Goal: Task Accomplishment & Management: Manage account settings

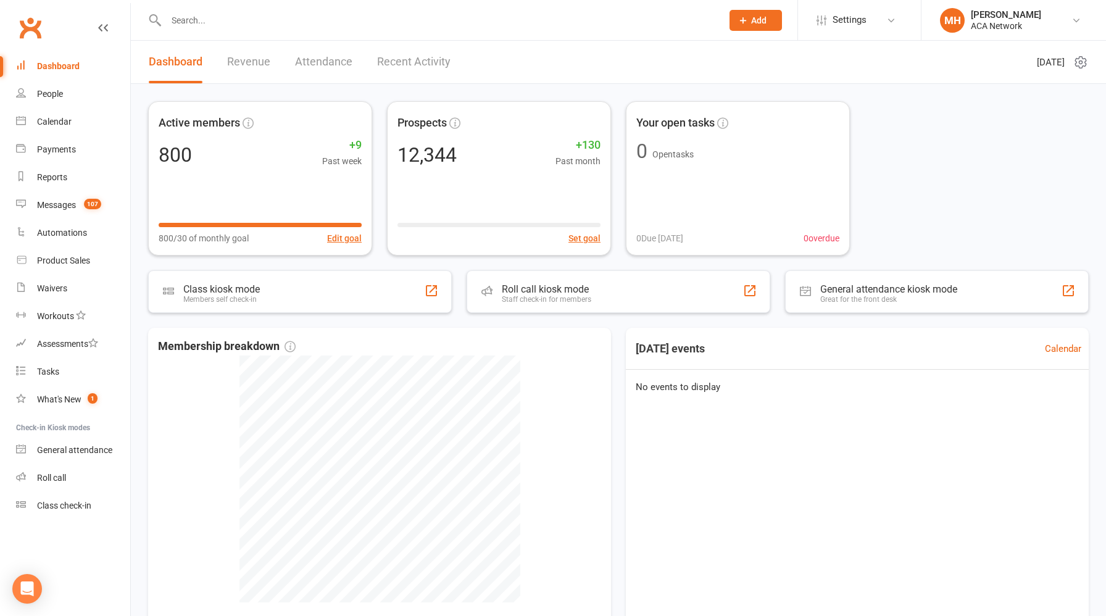
click at [251, 65] on link "Revenue" at bounding box center [248, 62] width 43 height 43
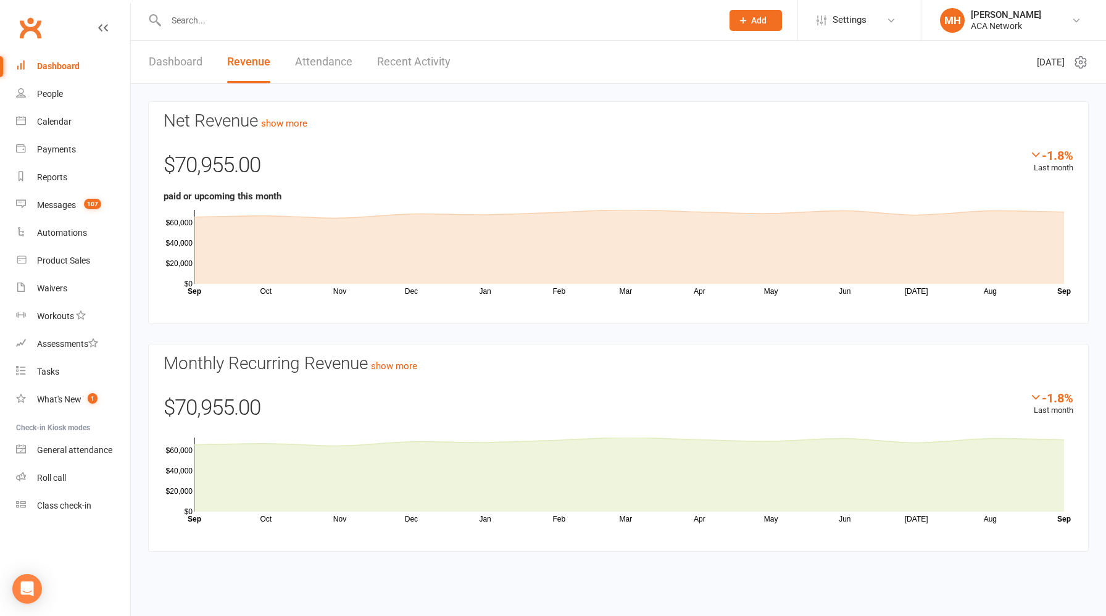
click at [190, 63] on link "Dashboard" at bounding box center [176, 62] width 54 height 43
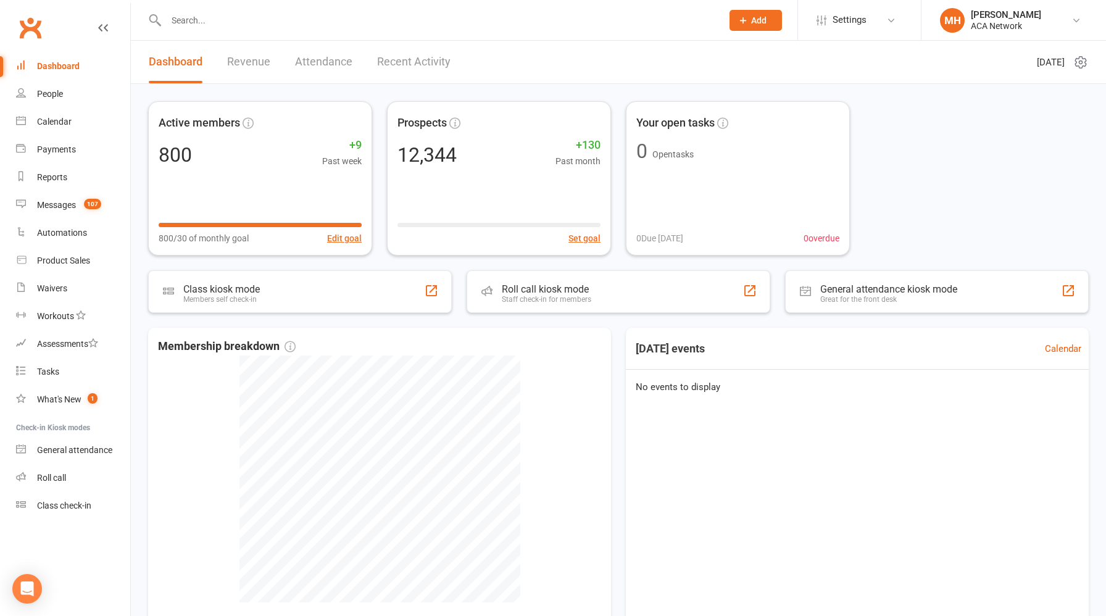
click at [345, 36] on div at bounding box center [430, 20] width 565 height 40
click at [394, 25] on input "text" at bounding box center [437, 20] width 551 height 17
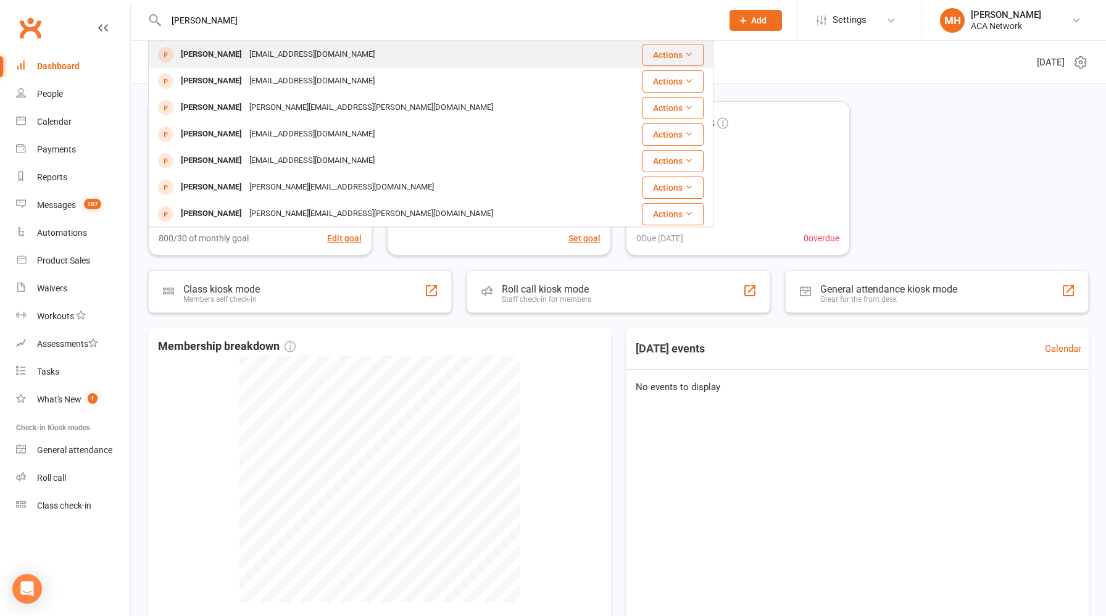
type input "[PERSON_NAME]"
click at [306, 57] on div "[EMAIL_ADDRESS][DOMAIN_NAME]" at bounding box center [312, 55] width 133 height 18
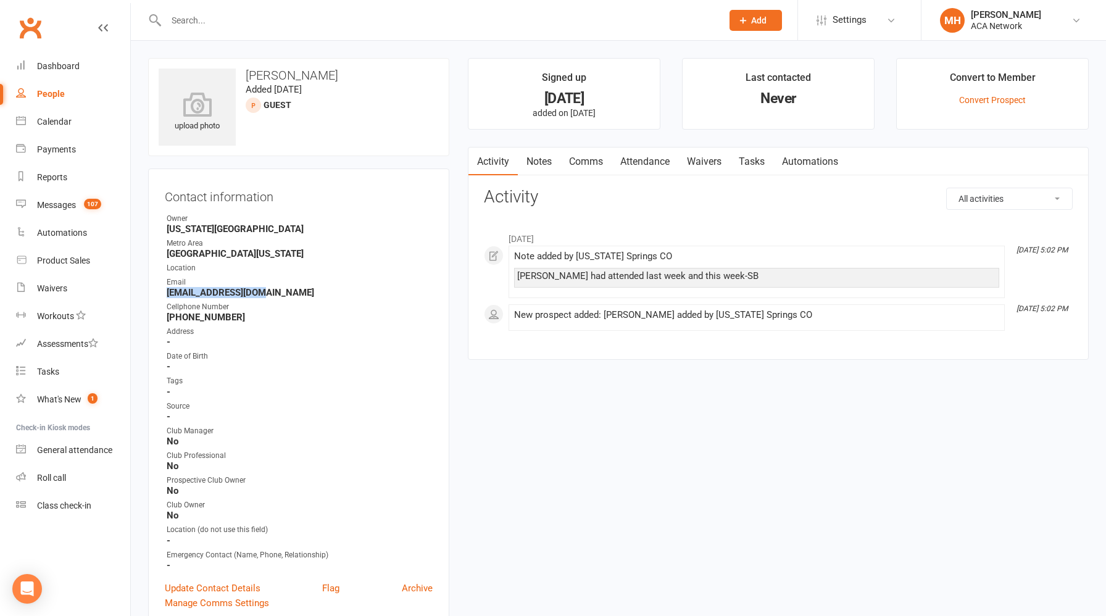
drag, startPoint x: 265, startPoint y: 291, endPoint x: 159, endPoint y: 296, distance: 105.6
click at [159, 296] on div "Contact information Owner [US_STATE][GEOGRAPHIC_DATA] [GEOGRAPHIC_DATA][US_STAT…" at bounding box center [298, 397] width 301 height 458
copy strong "[EMAIL_ADDRESS][DOMAIN_NAME]"
click at [541, 163] on link "Notes" at bounding box center [539, 161] width 43 height 28
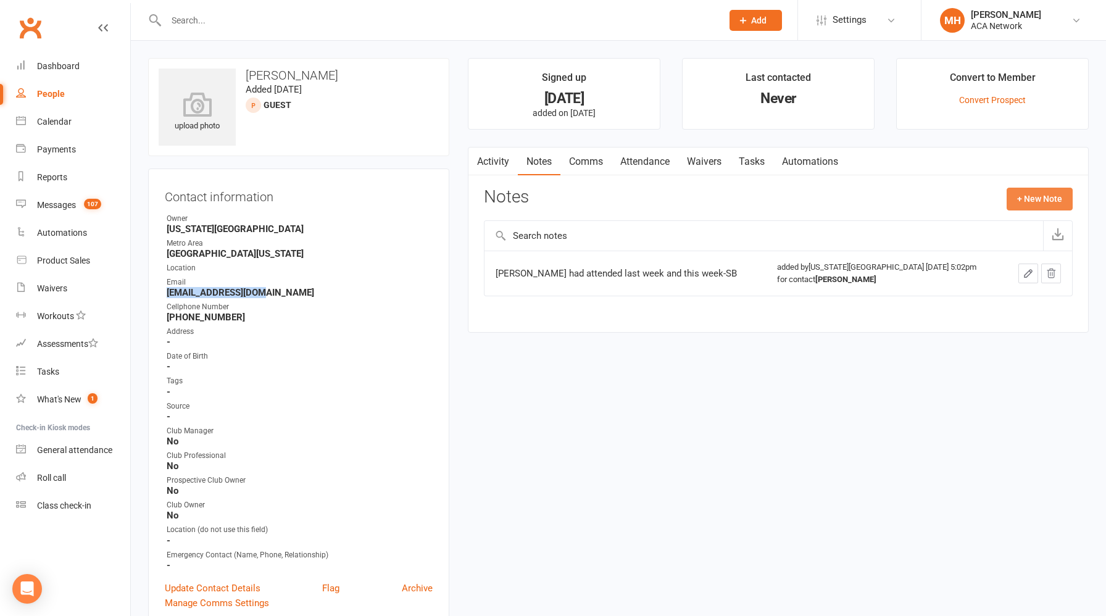
click at [1032, 196] on button "+ New Note" at bounding box center [1039, 199] width 66 height 22
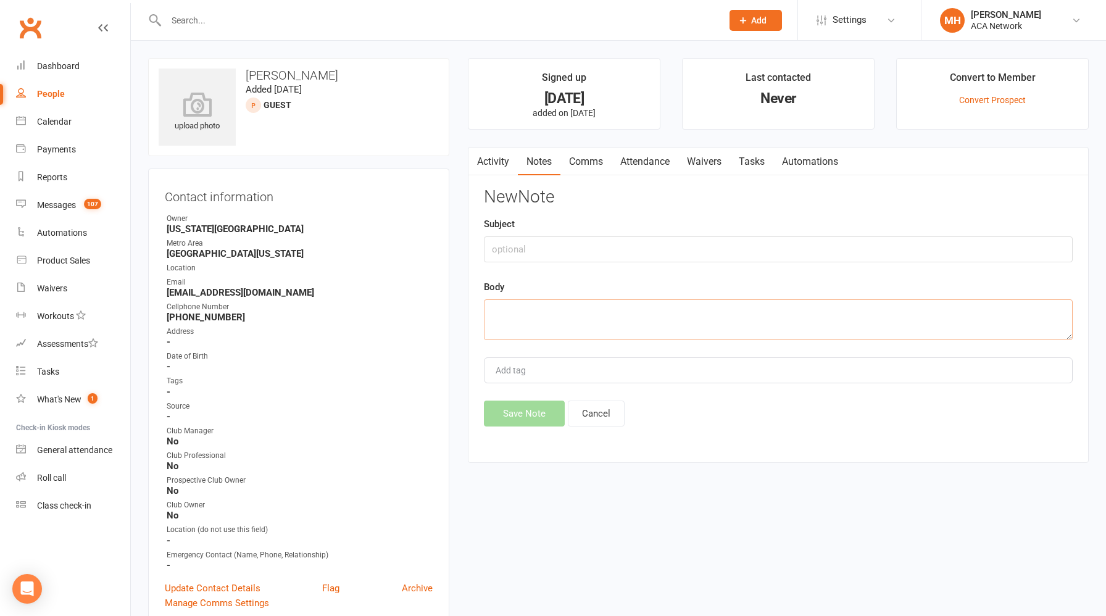
click at [633, 312] on textarea at bounding box center [778, 319] width 589 height 41
paste textarea "It was great meeting you at the [GEOGRAPHIC_DATA] during my last trip to [US_ST…"
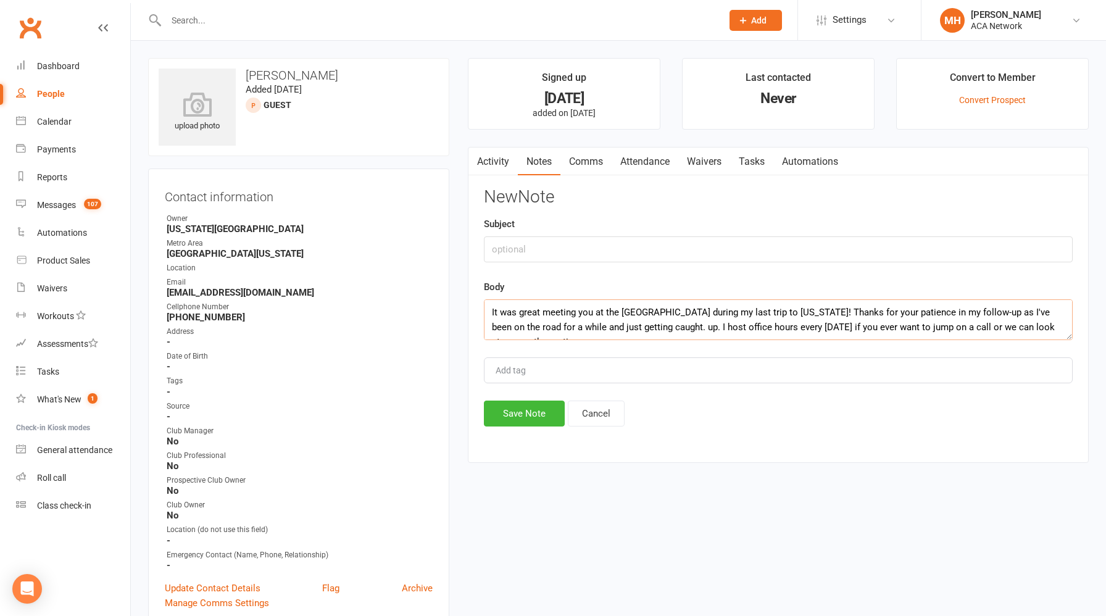
scroll to position [37, 0]
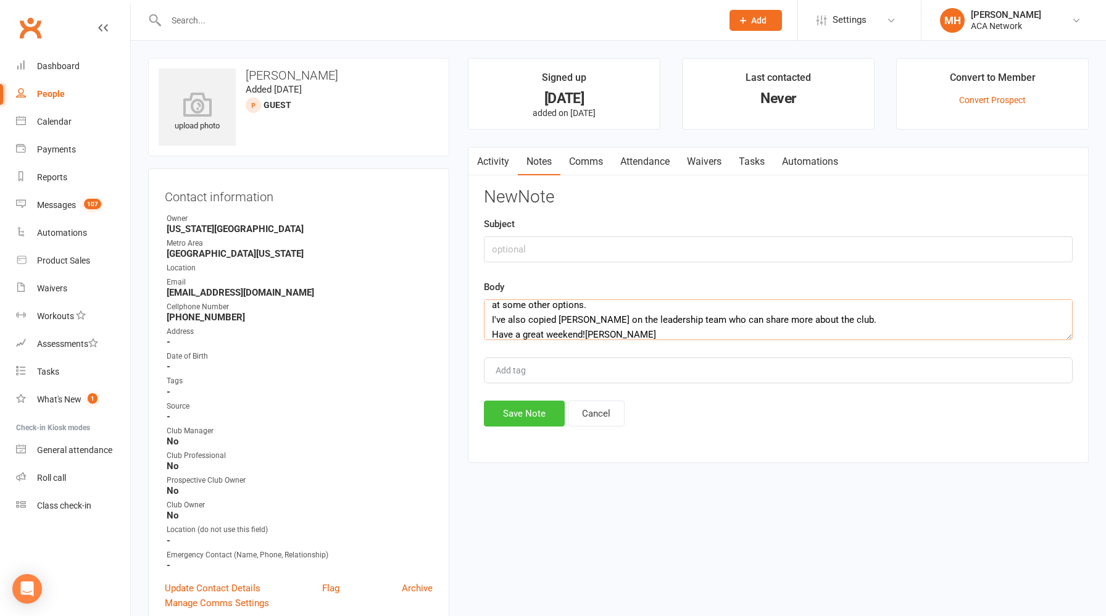
type textarea "It was great meeting you at the [GEOGRAPHIC_DATA] during my last trip to [US_ST…"
click at [534, 412] on button "Save Note" at bounding box center [524, 413] width 81 height 26
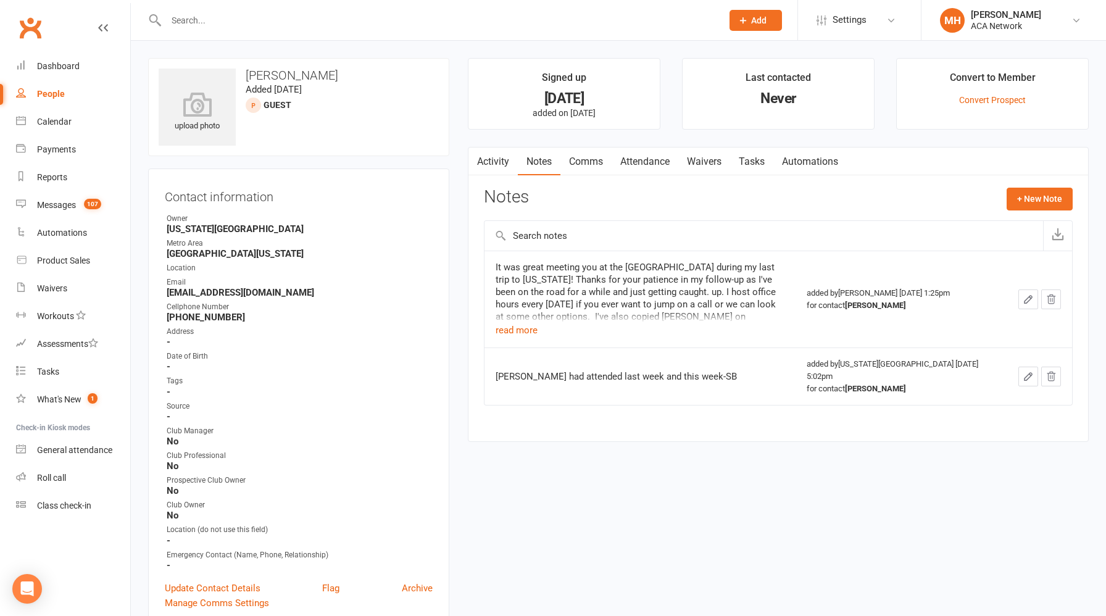
click at [337, 23] on input "text" at bounding box center [437, 20] width 551 height 17
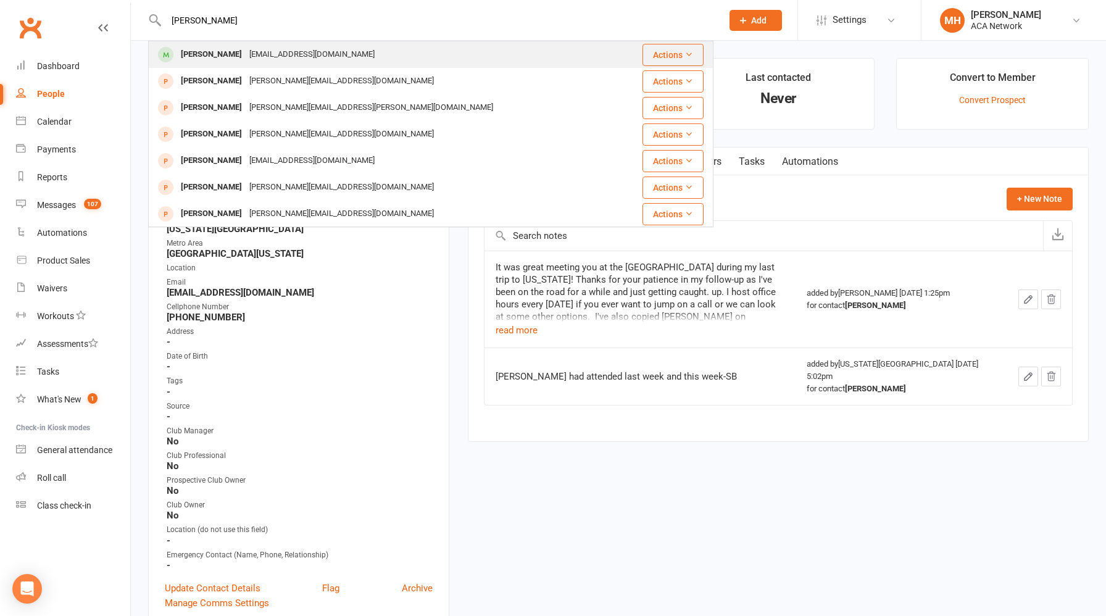
type input "[PERSON_NAME]"
click at [308, 53] on div "[EMAIL_ADDRESS][DOMAIN_NAME]" at bounding box center [312, 55] width 133 height 18
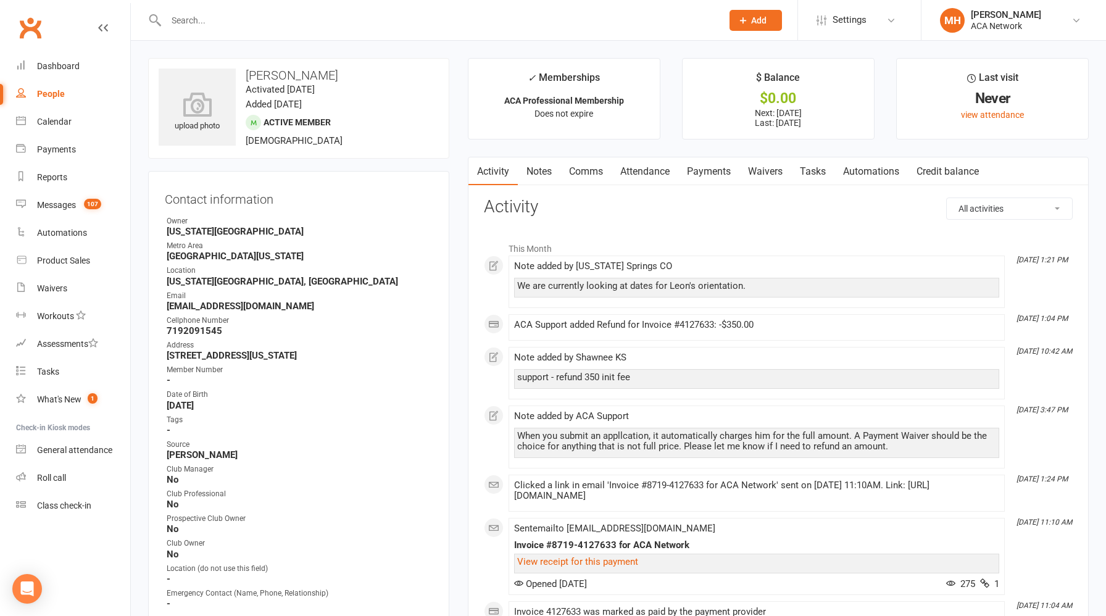
click at [703, 175] on link "Payments" at bounding box center [708, 171] width 61 height 28
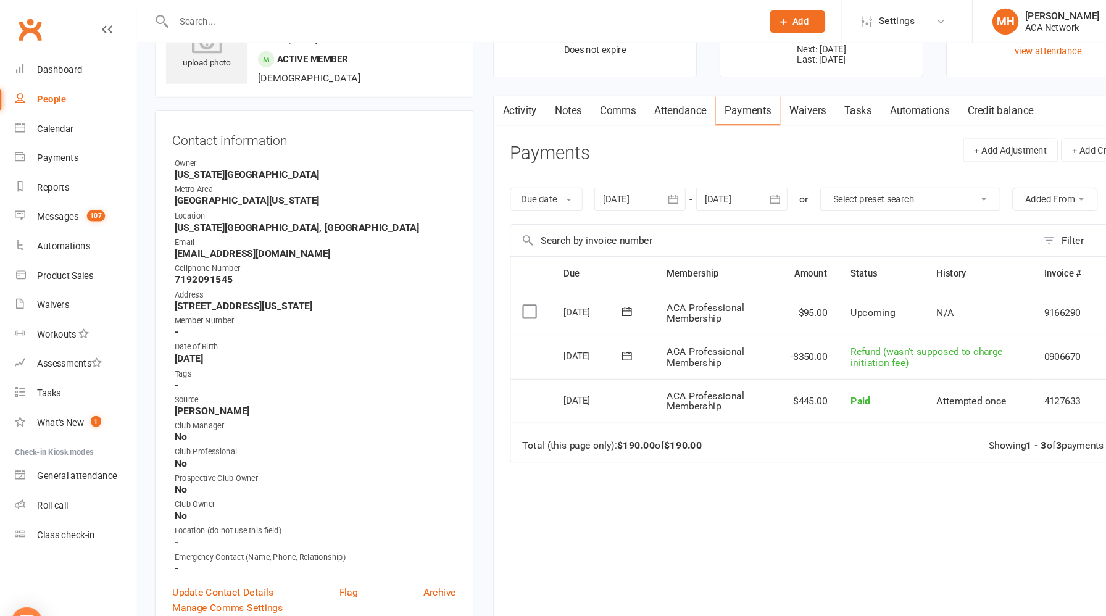
scroll to position [49, 0]
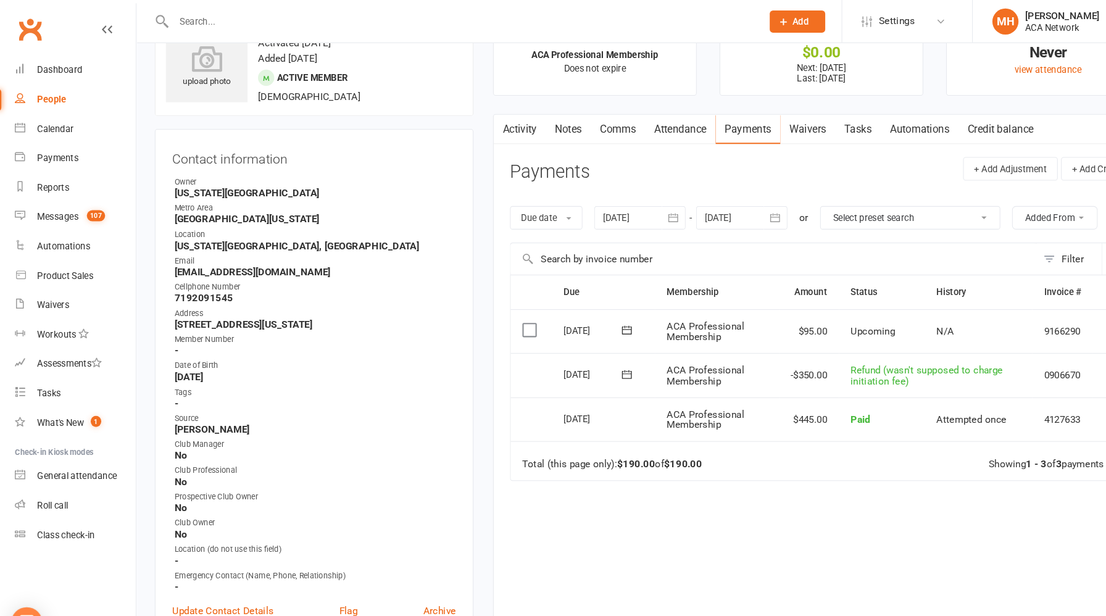
drag, startPoint x: 315, startPoint y: 257, endPoint x: 157, endPoint y: 260, distance: 158.0
click at [157, 260] on div "Contact information Owner [US_STATE][GEOGRAPHIC_DATA] [GEOGRAPHIC_DATA][US_STAT…" at bounding box center [298, 369] width 301 height 494
copy strong "[EMAIL_ADDRESS][DOMAIN_NAME]"
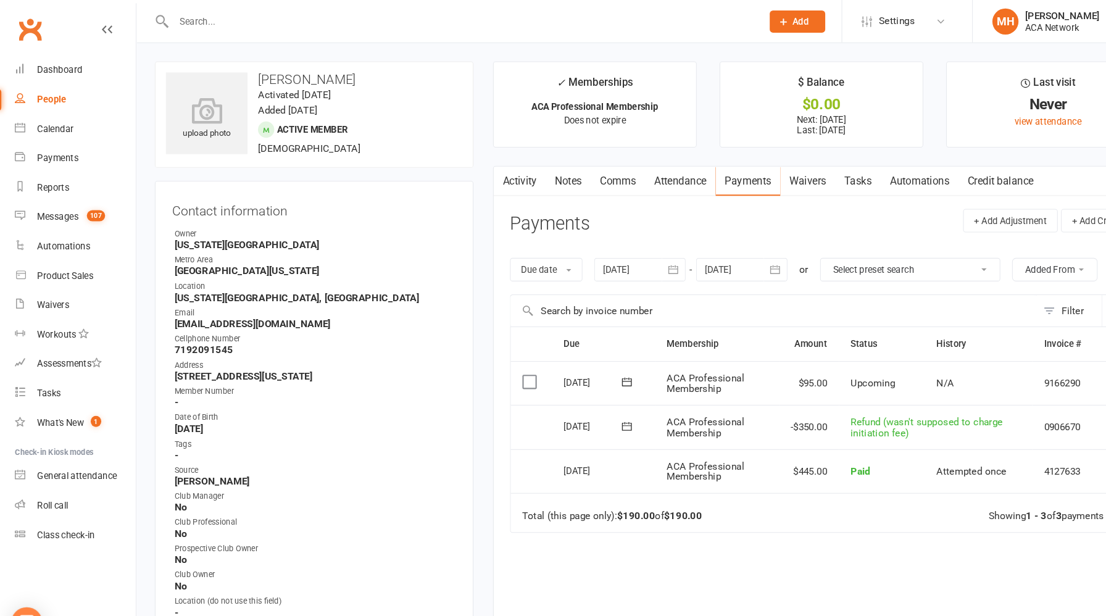
click at [544, 170] on link "Notes" at bounding box center [539, 171] width 43 height 28
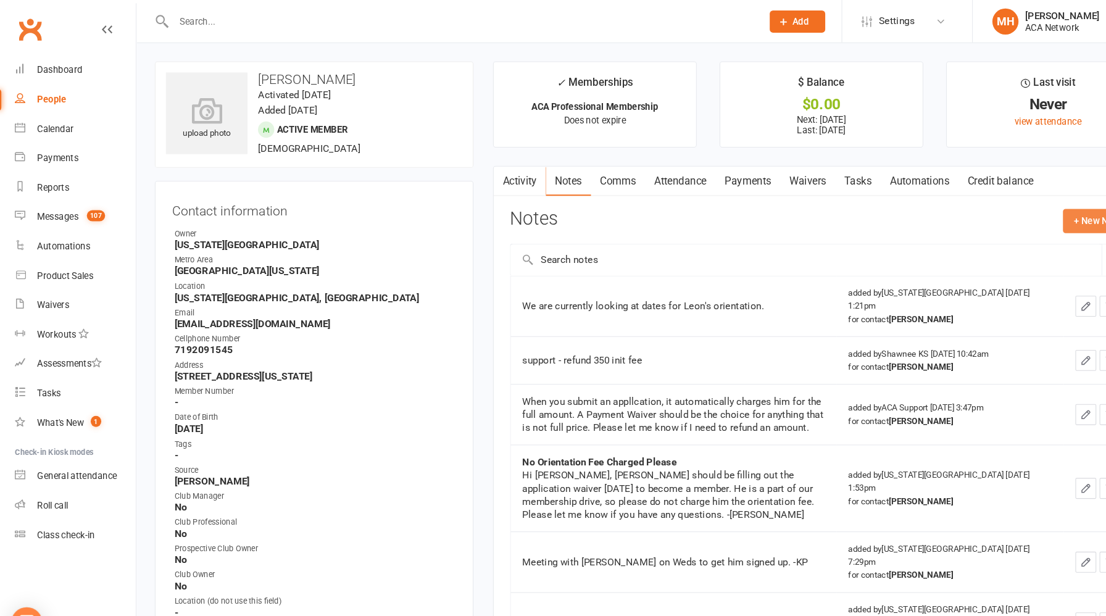
click at [1032, 212] on button "+ New Note" at bounding box center [1039, 208] width 66 height 22
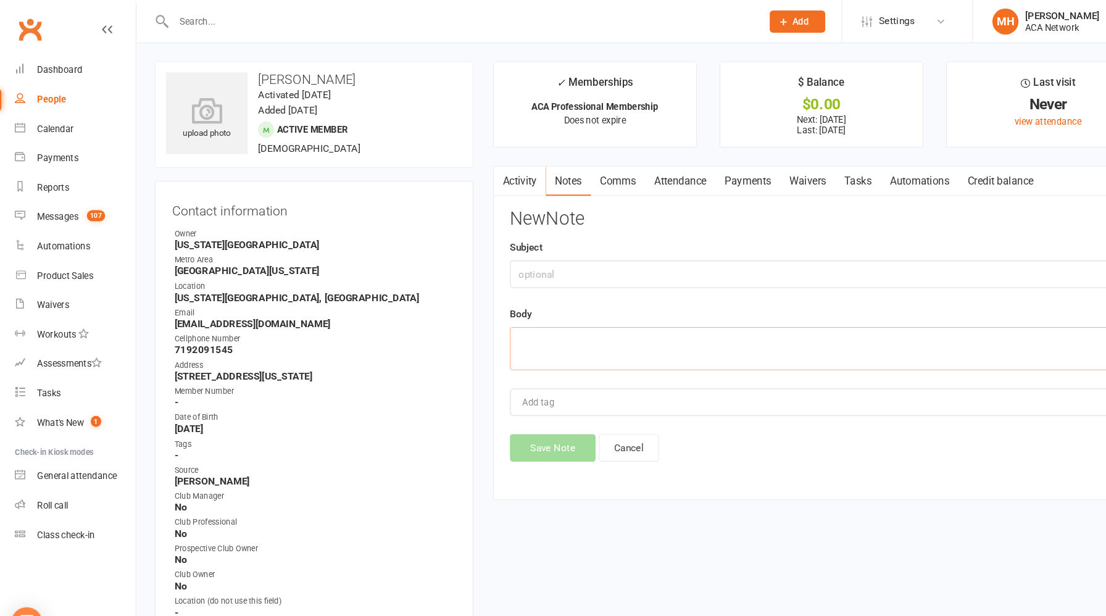
click at [671, 323] on textarea at bounding box center [778, 329] width 589 height 41
paste textarea "It was great meeting you during my last trip! Just left you a voicemail. Look f…"
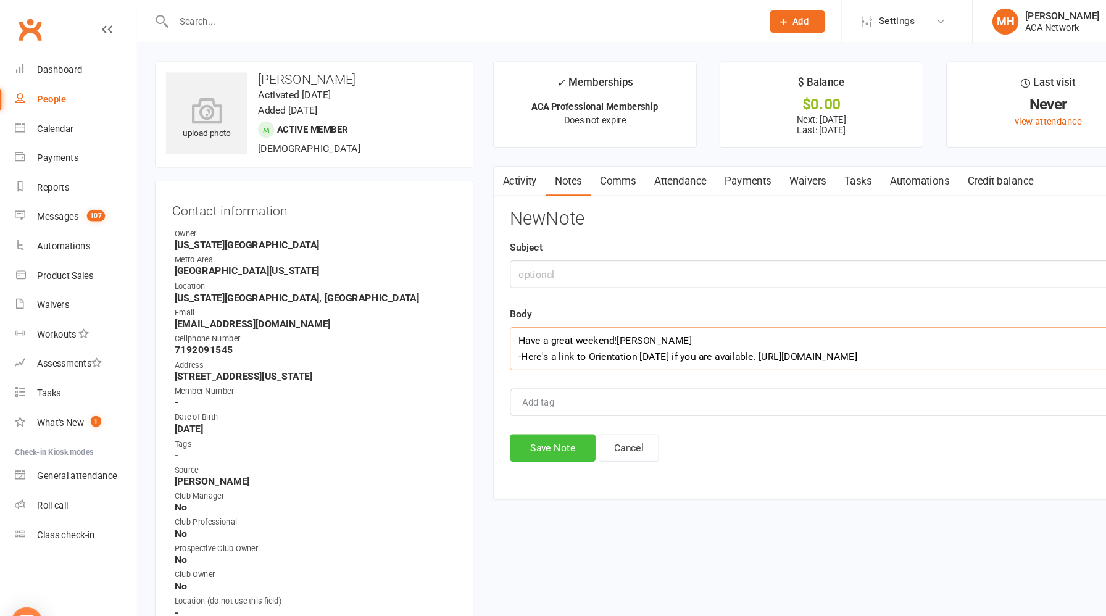
type textarea "It was great meeting you during my last trip! Just left you a voicemail. Look f…"
click at [528, 420] on button "Save Note" at bounding box center [524, 423] width 81 height 26
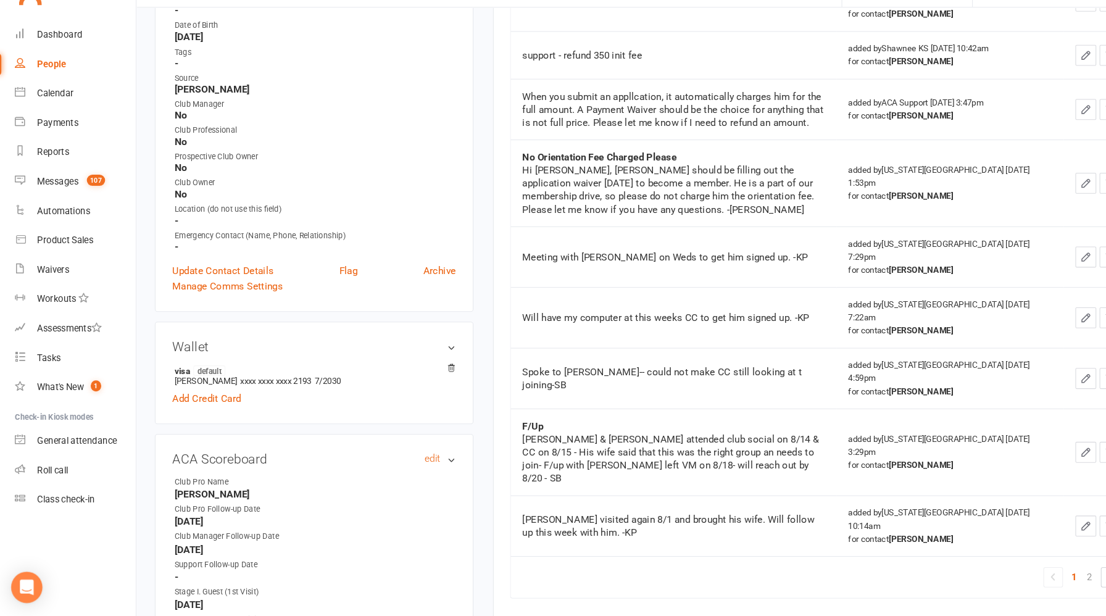
scroll to position [0, 0]
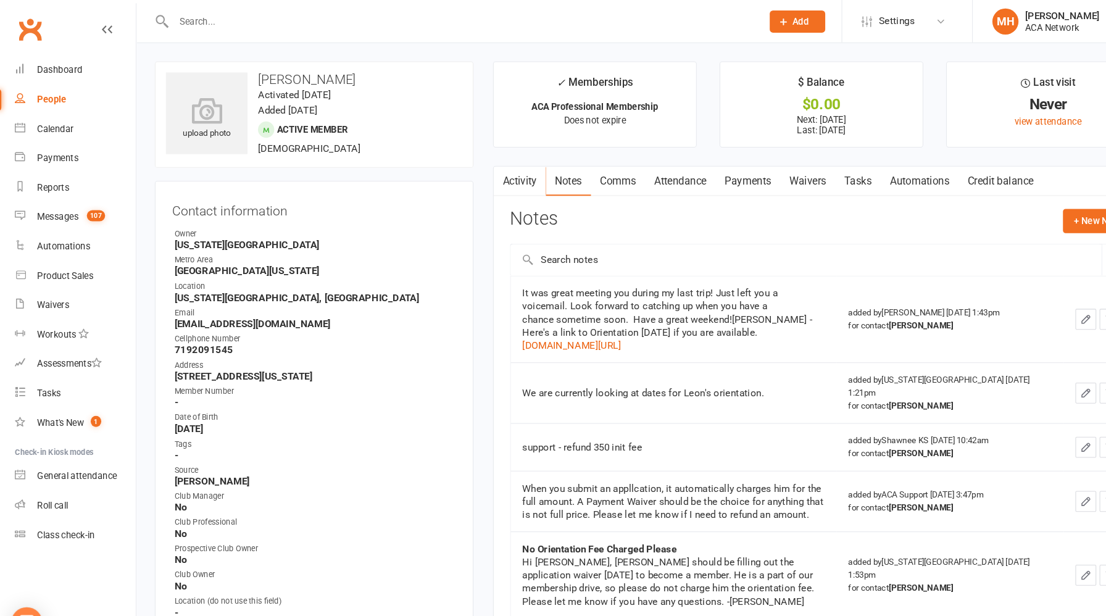
click at [325, 20] on input "text" at bounding box center [437, 20] width 551 height 17
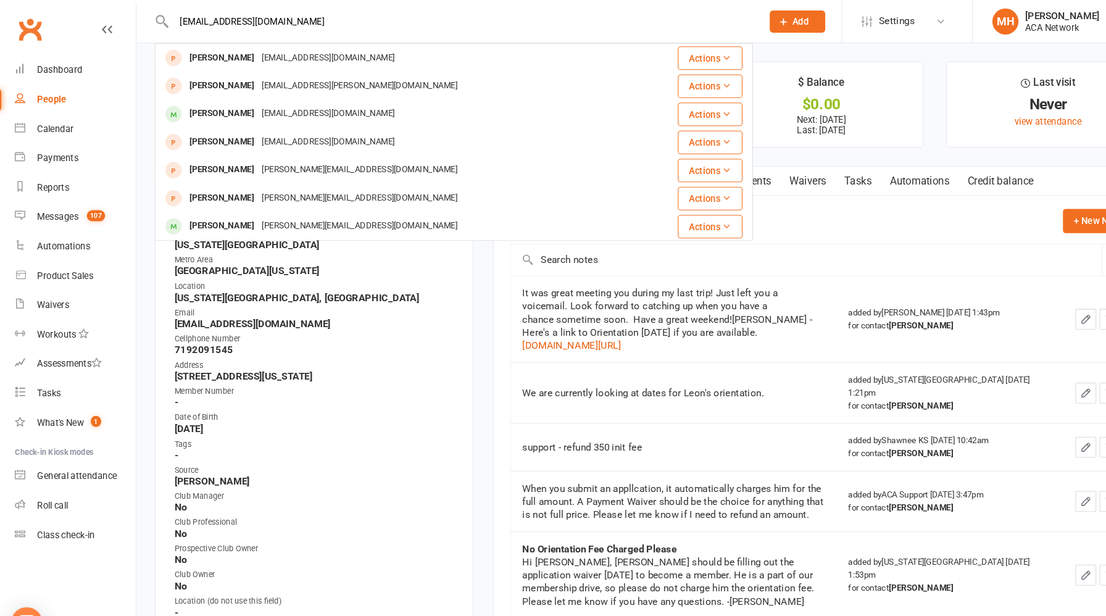
drag, startPoint x: 271, startPoint y: 20, endPoint x: 139, endPoint y: 21, distance: 132.0
click at [138, 21] on react-component "[EMAIL_ADDRESS][DOMAIN_NAME] [PERSON_NAME] [EMAIL_ADDRESS][DOMAIN_NAME] Actions…" at bounding box center [356, 20] width 713 height 40
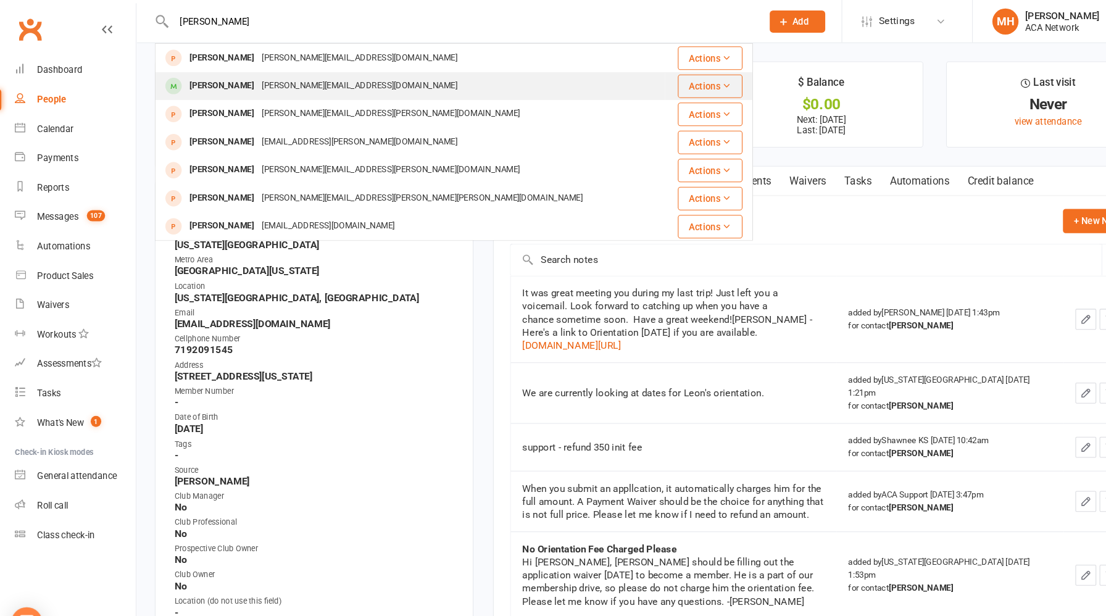
type input "[PERSON_NAME]"
click at [319, 86] on div "[PERSON_NAME][EMAIL_ADDRESS][DOMAIN_NAME]" at bounding box center [342, 81] width 192 height 18
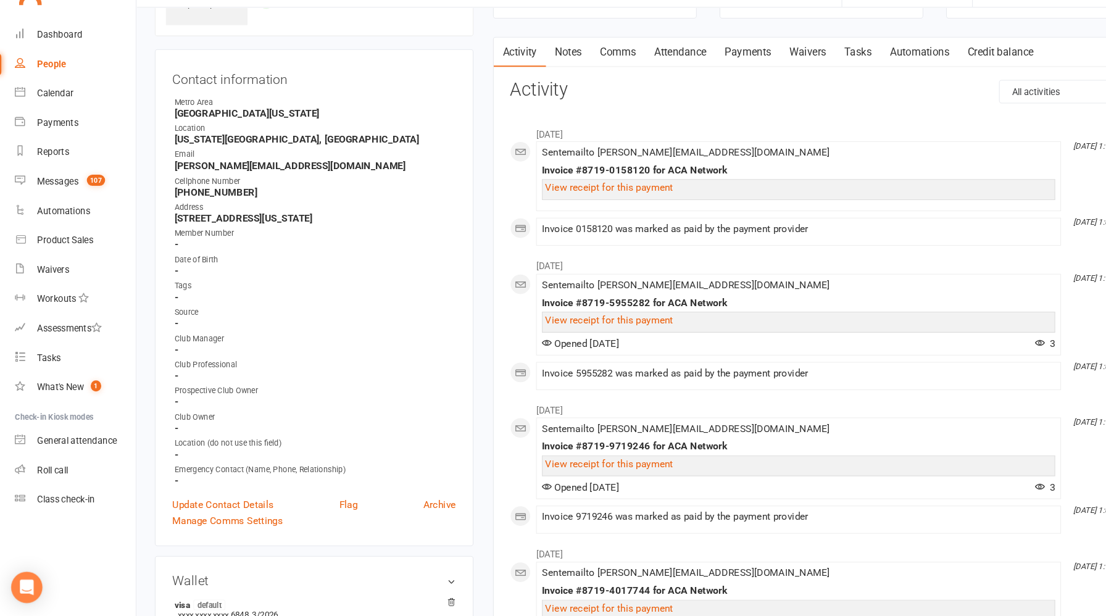
scroll to position [89, 0]
drag, startPoint x: 283, startPoint y: 186, endPoint x: 161, endPoint y: 191, distance: 121.6
click at [161, 191] on div "Contact information Owner Metro Area [GEOGRAPHIC_DATA][US_STATE] Location [US_S…" at bounding box center [298, 313] width 301 height 469
copy strong "[PERSON_NAME][EMAIL_ADDRESS][DOMAIN_NAME]"
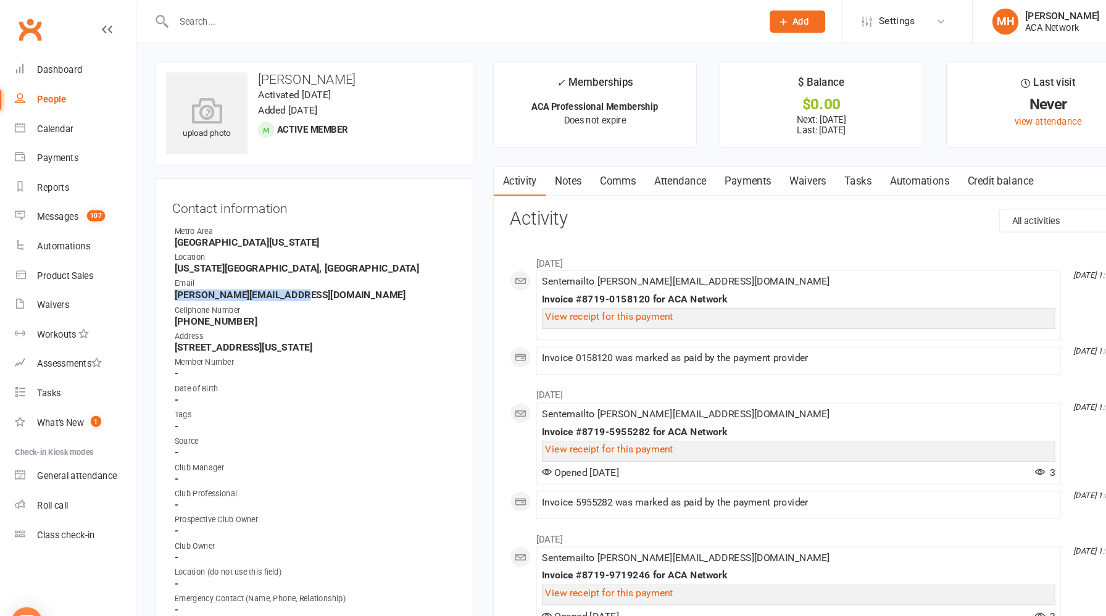
click at [537, 174] on link "Notes" at bounding box center [539, 171] width 43 height 28
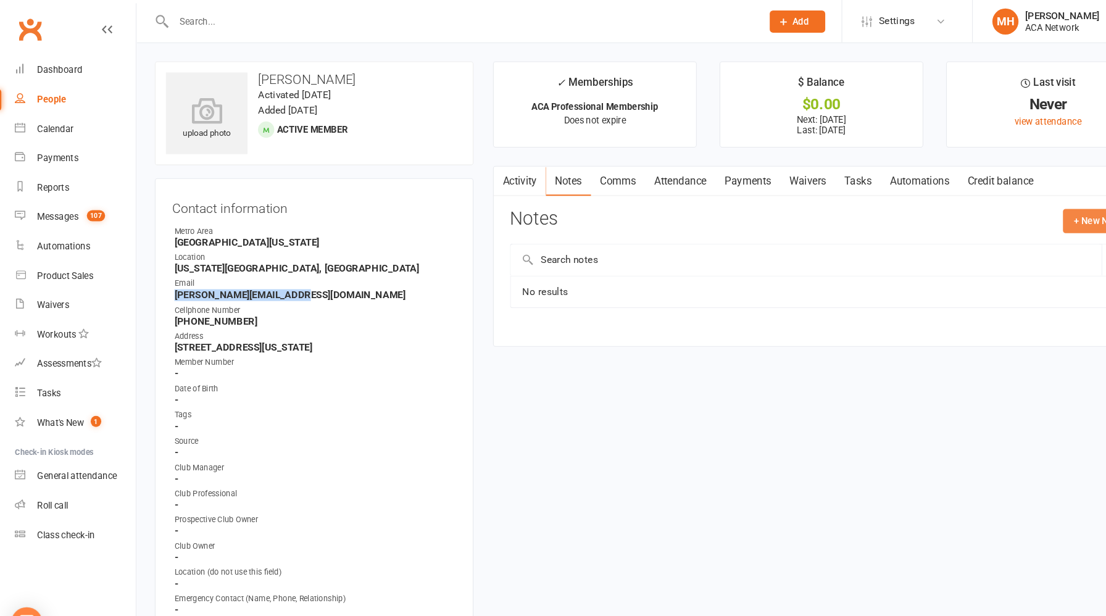
click at [1027, 205] on button "+ New Note" at bounding box center [1039, 208] width 66 height 22
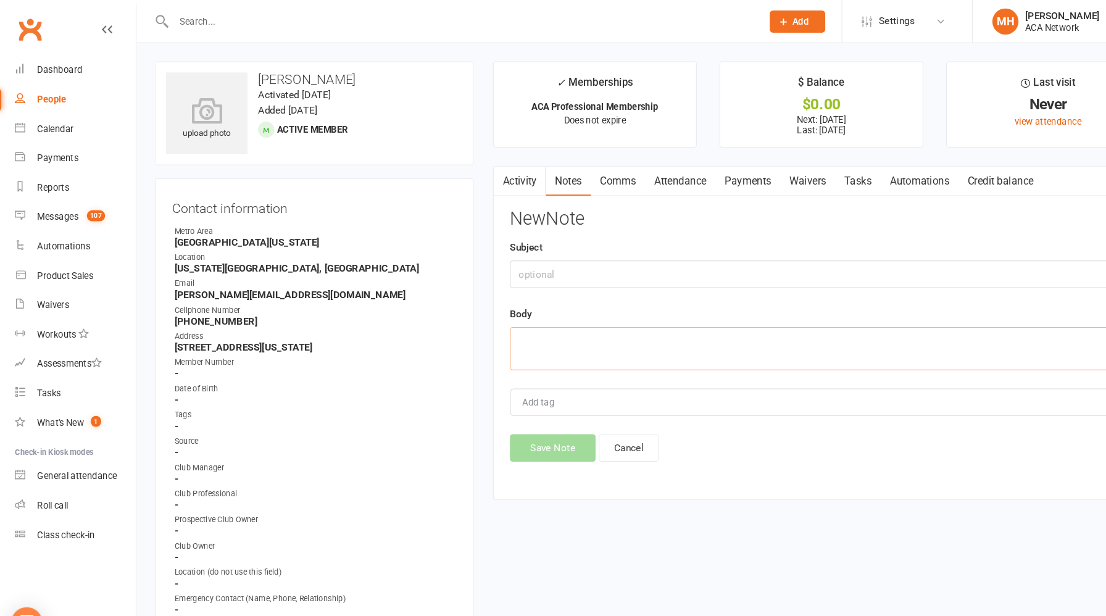
click at [546, 331] on textarea at bounding box center [778, 329] width 589 height 41
paste textarea "It was great to talk to you during my last trip to [US_STATE]! Thanks for your …"
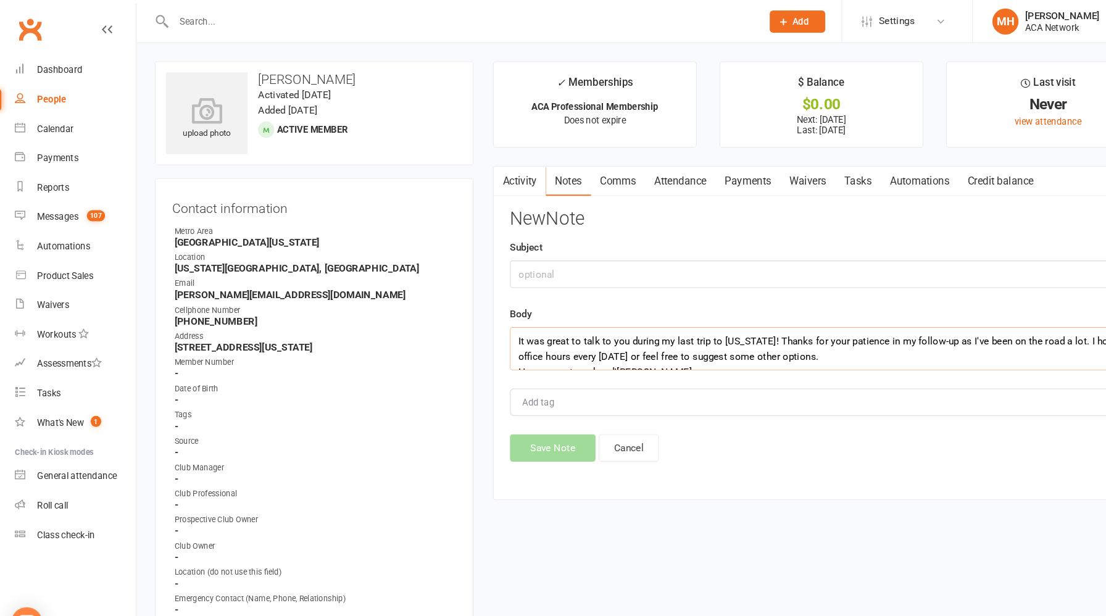
scroll to position [7, 0]
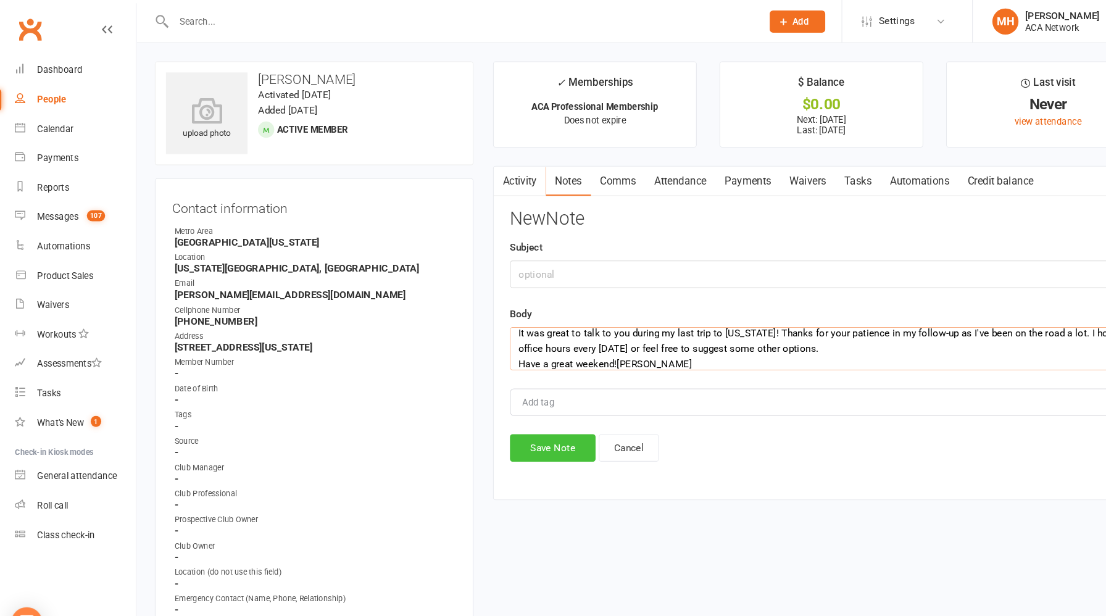
type textarea "It was great to talk to you during my last trip to [US_STATE]! Thanks for your …"
click at [526, 417] on button "Save Note" at bounding box center [524, 423] width 81 height 26
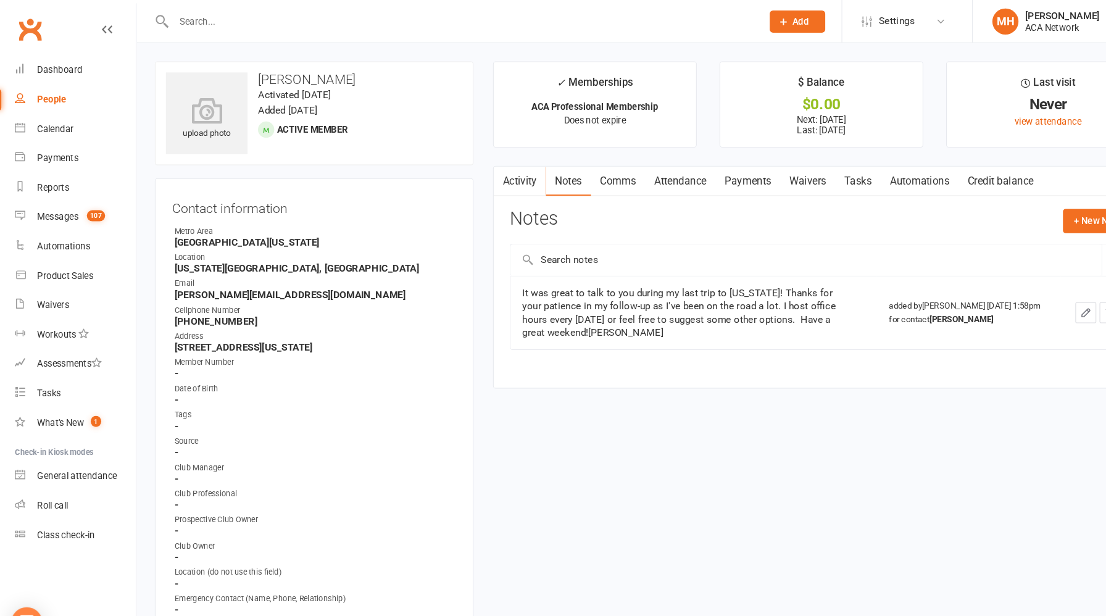
click at [320, 26] on input "text" at bounding box center [437, 20] width 551 height 17
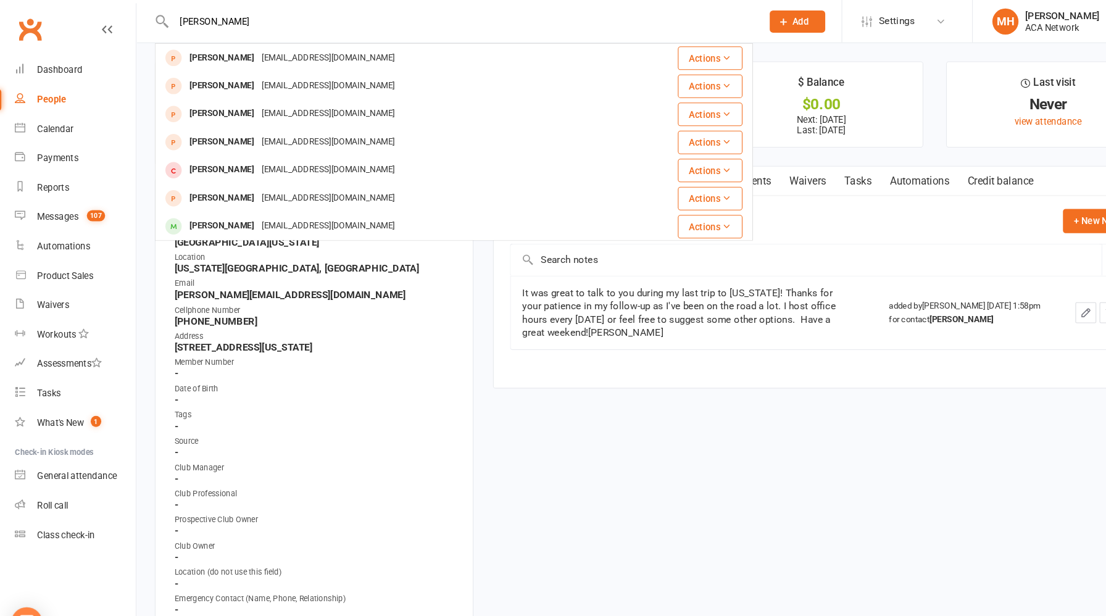
type input "[PERSON_NAME]"
